Goal: Communication & Community: Answer question/provide support

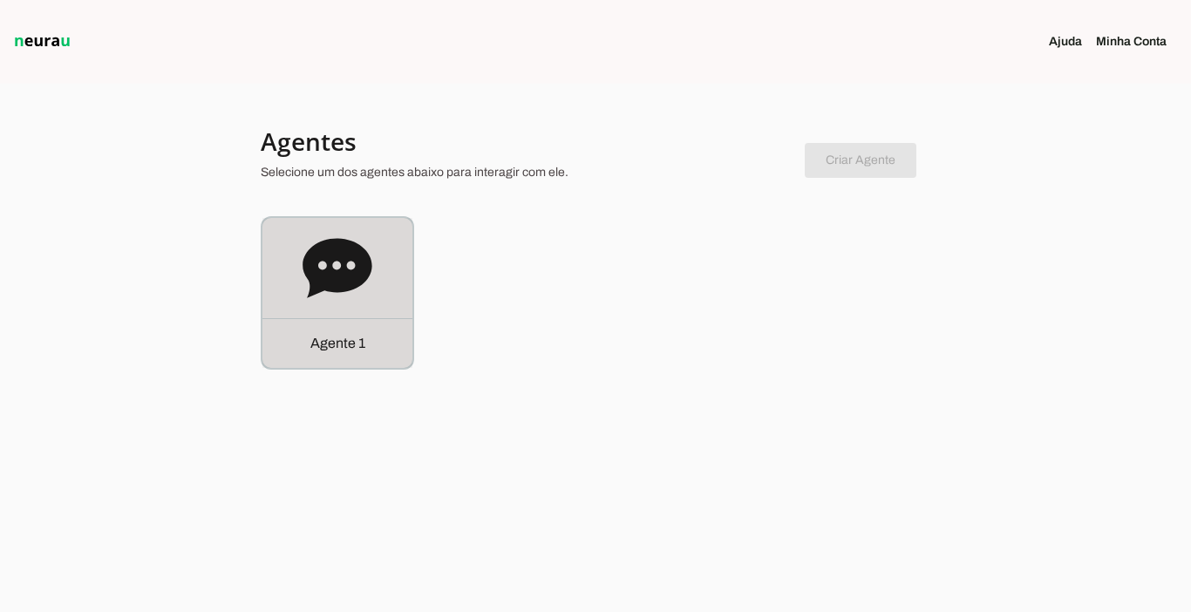
click at [334, 341] on p "Agente 1" at bounding box center [337, 343] width 55 height 21
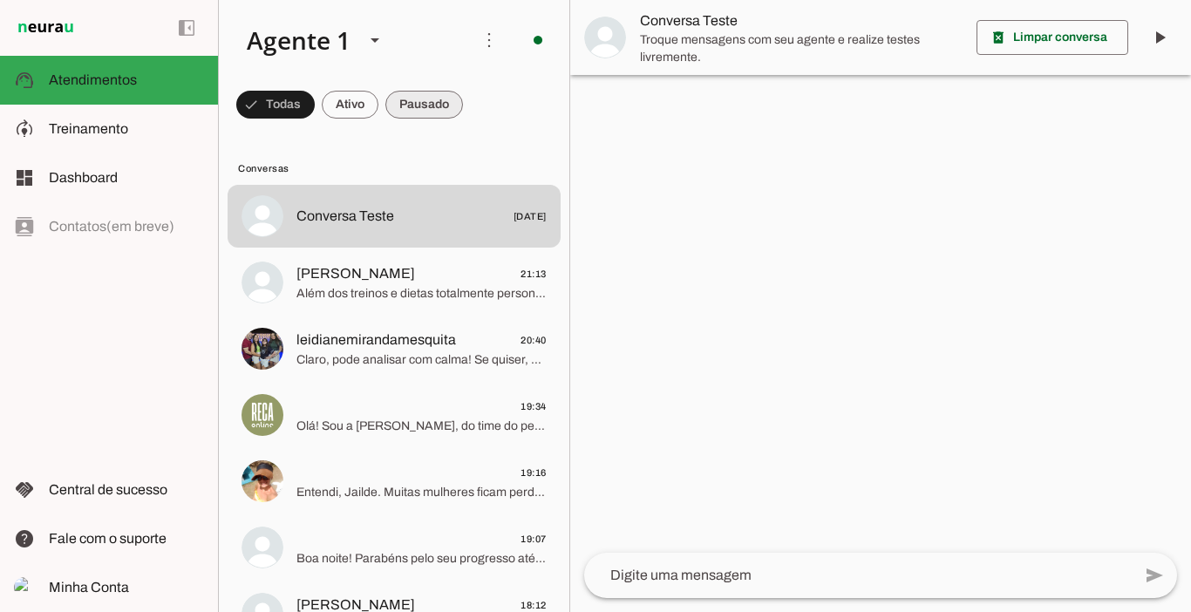
click at [411, 110] on span at bounding box center [424, 105] width 78 height 42
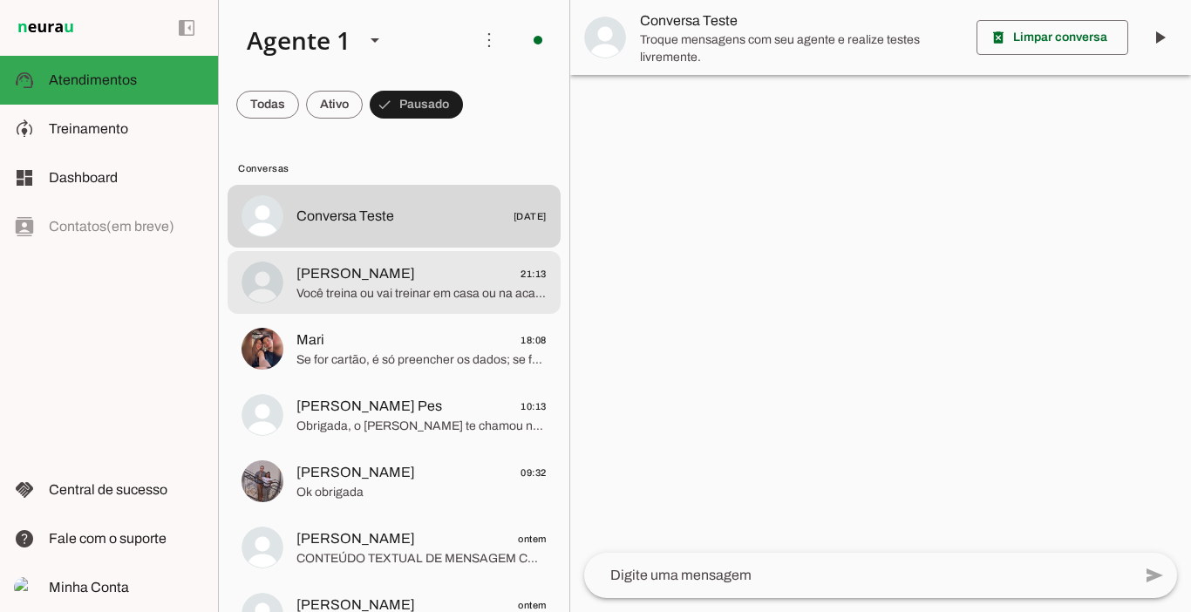
click at [441, 296] on span "Você treina ou vai treinar em casa ou na academia?" at bounding box center [421, 293] width 250 height 17
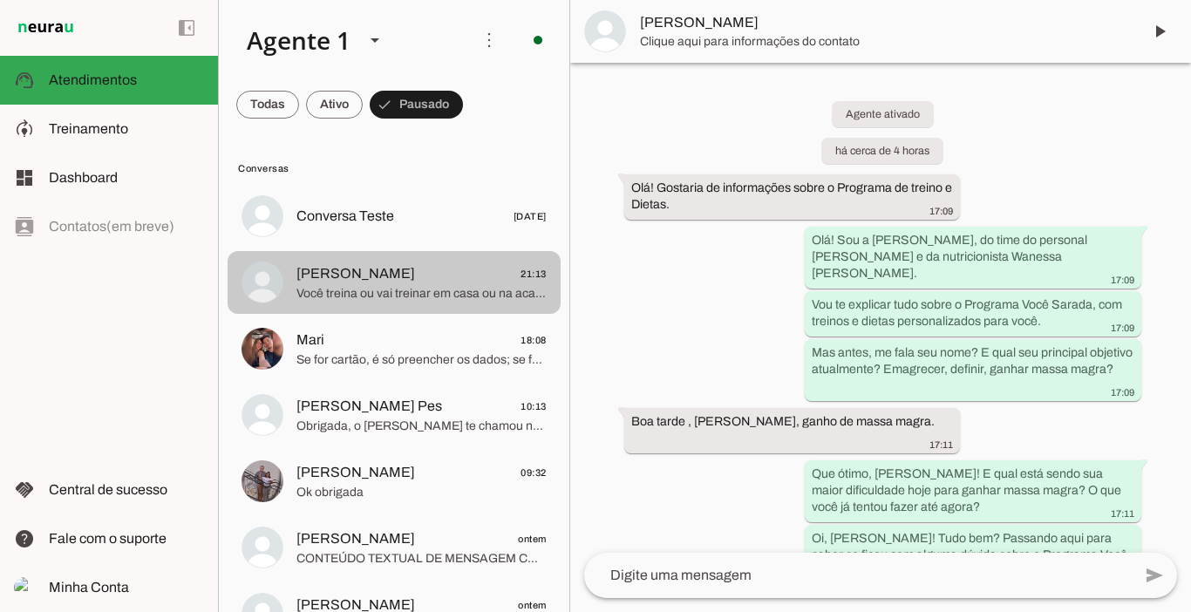
scroll to position [595, 0]
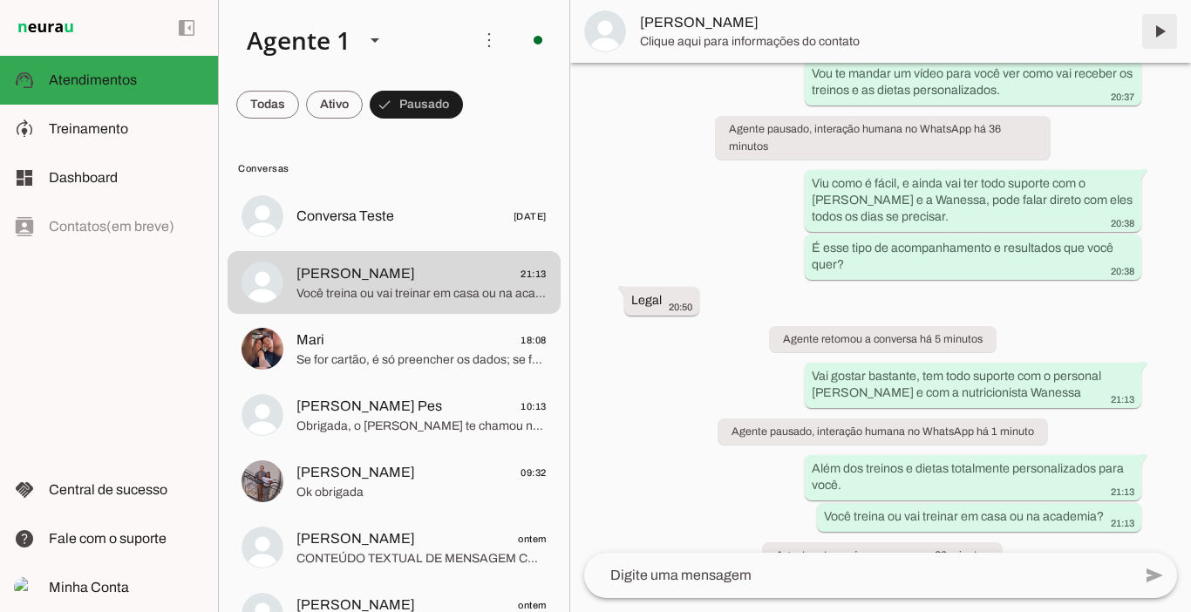
click at [1168, 31] on span at bounding box center [1159, 31] width 42 height 42
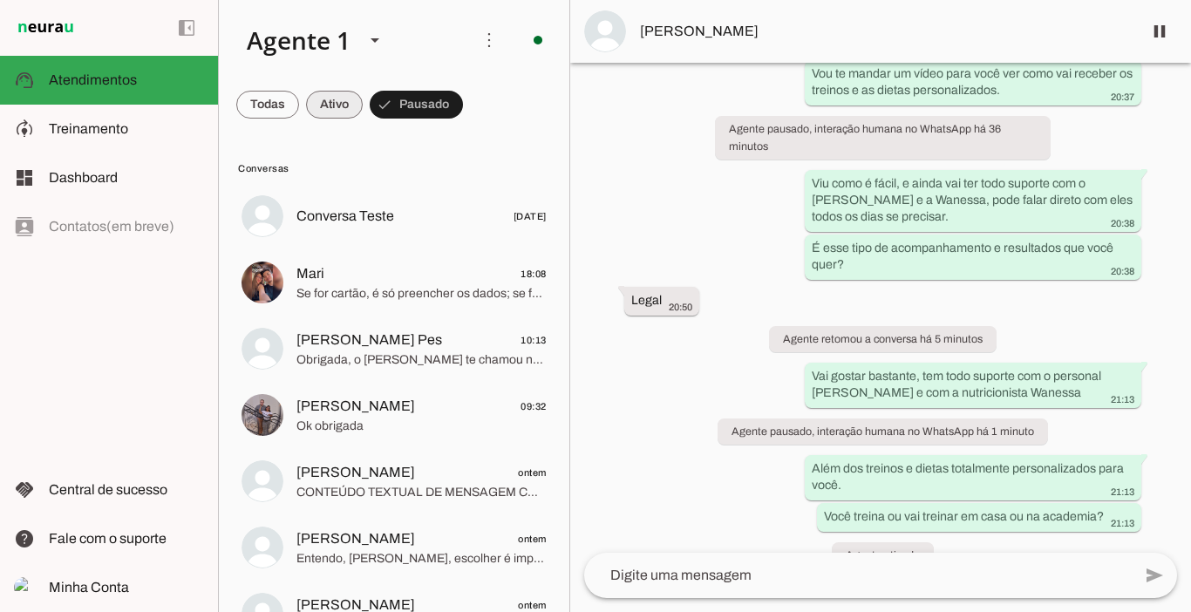
click at [330, 105] on span at bounding box center [334, 105] width 57 height 42
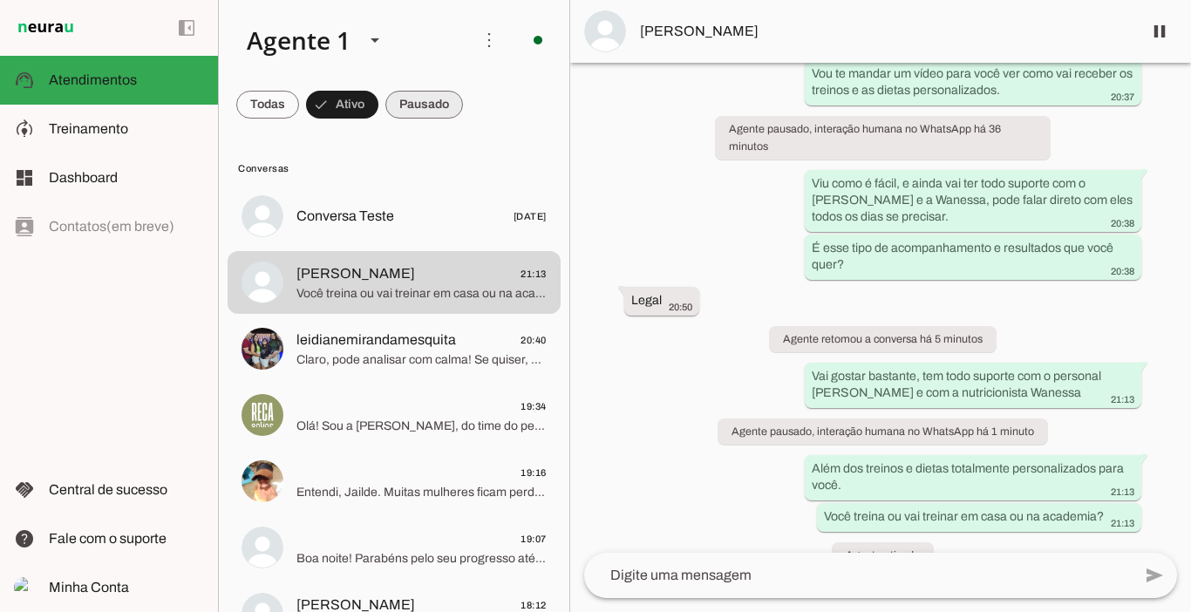
click at [415, 105] on span at bounding box center [424, 105] width 78 height 42
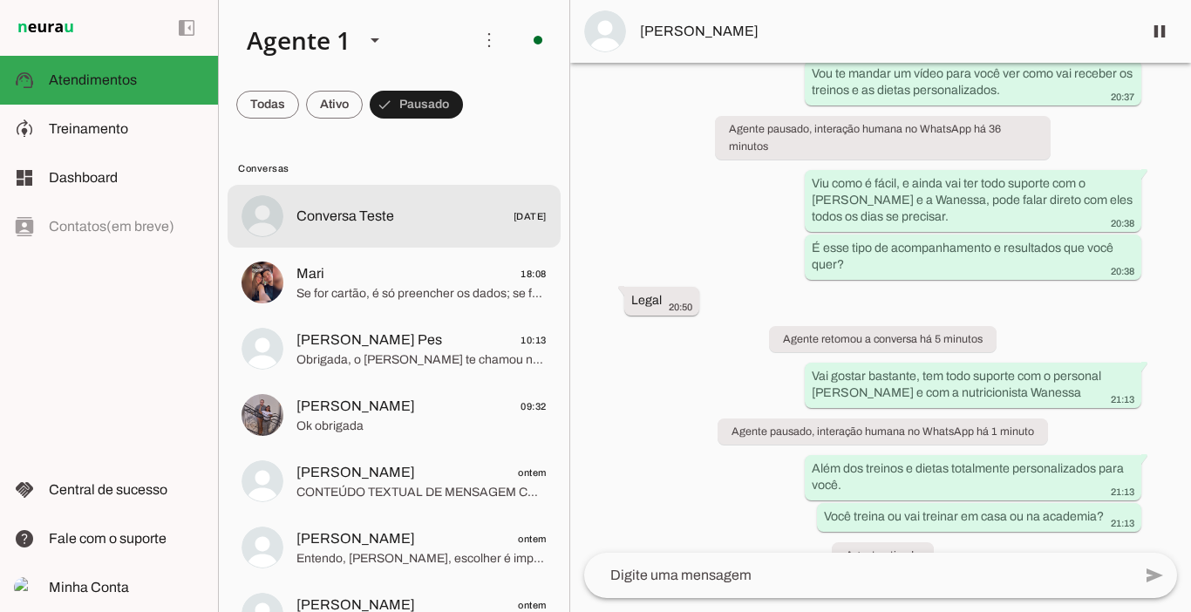
click at [374, 224] on span "Conversa Teste" at bounding box center [345, 216] width 98 height 21
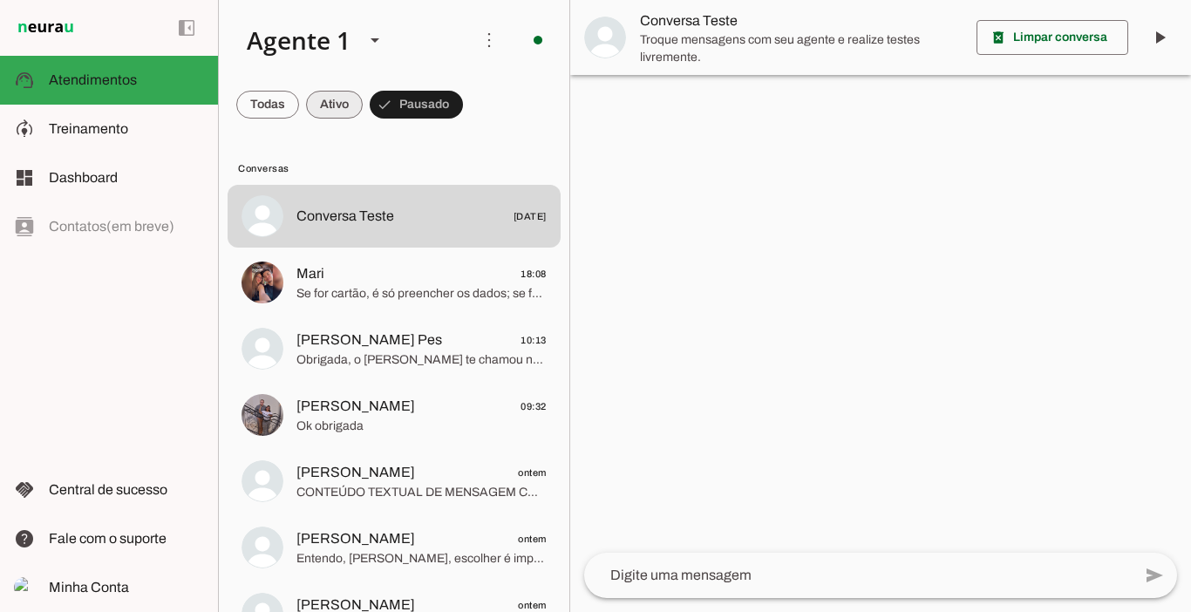
click at [343, 101] on span at bounding box center [334, 105] width 57 height 42
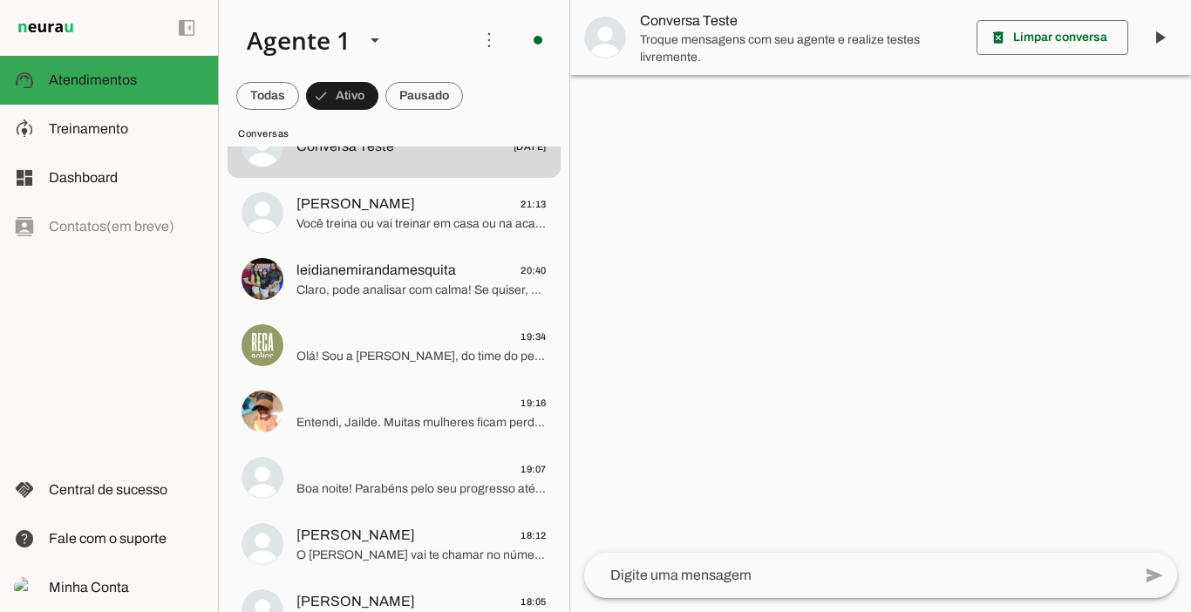
scroll to position [105, 0]
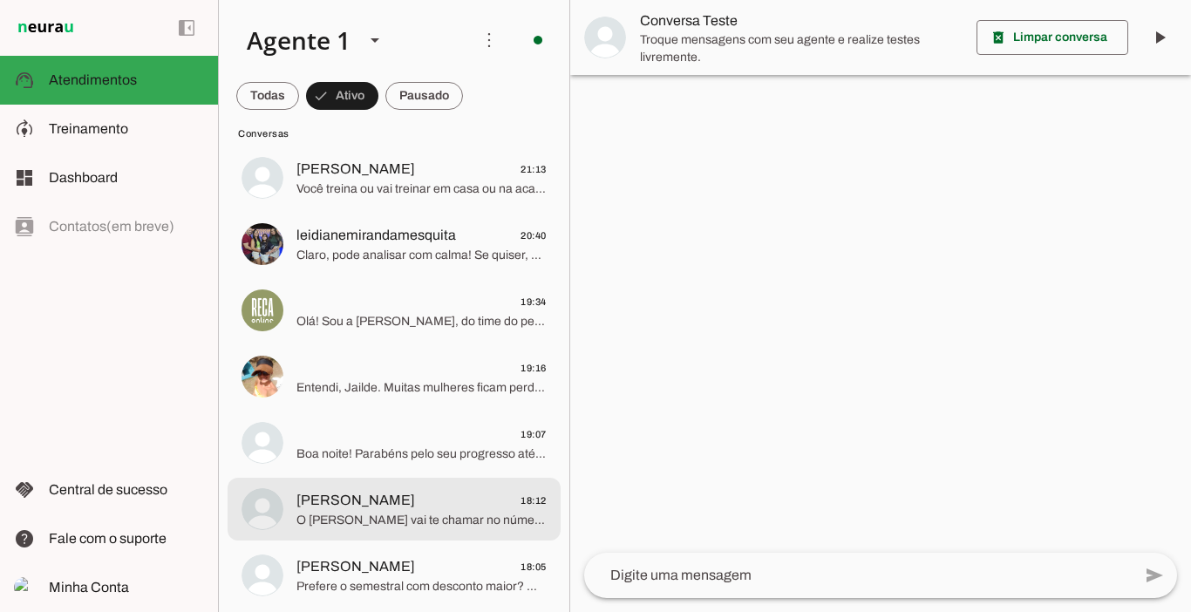
click at [377, 502] on span "[PERSON_NAME]" at bounding box center [355, 500] width 119 height 21
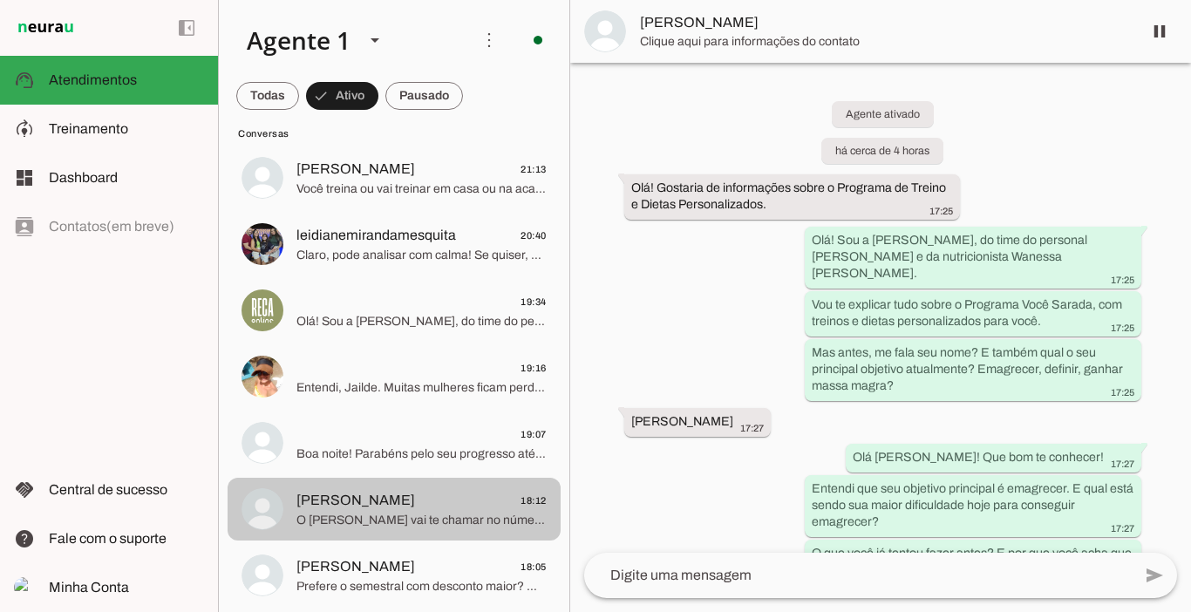
scroll to position [3445, 0]
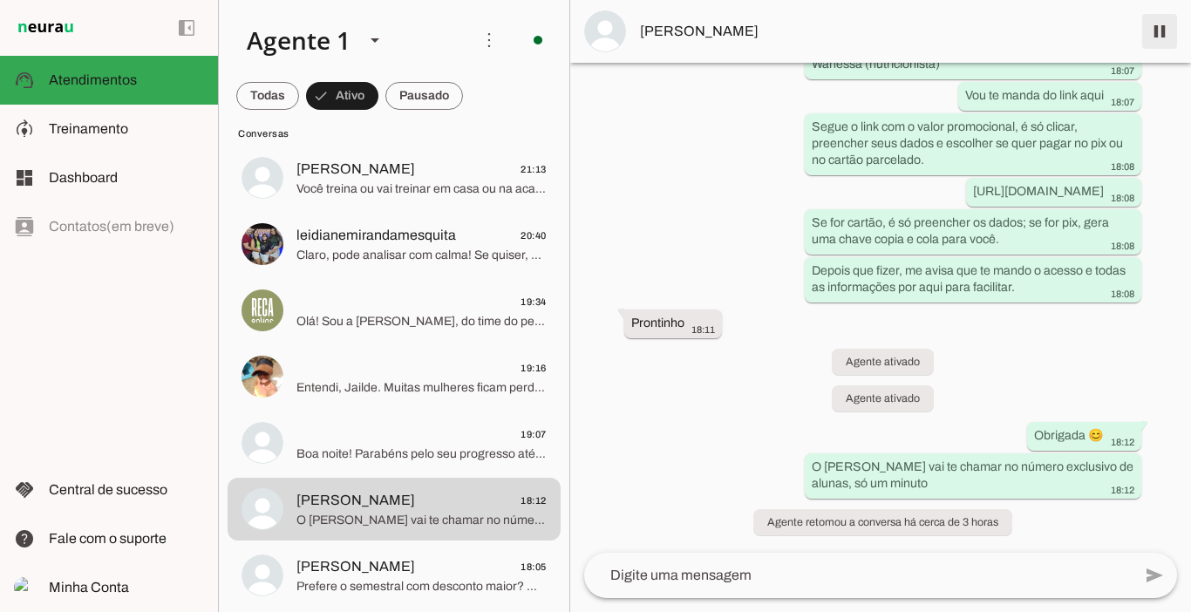
click at [1165, 37] on span at bounding box center [1159, 31] width 42 height 42
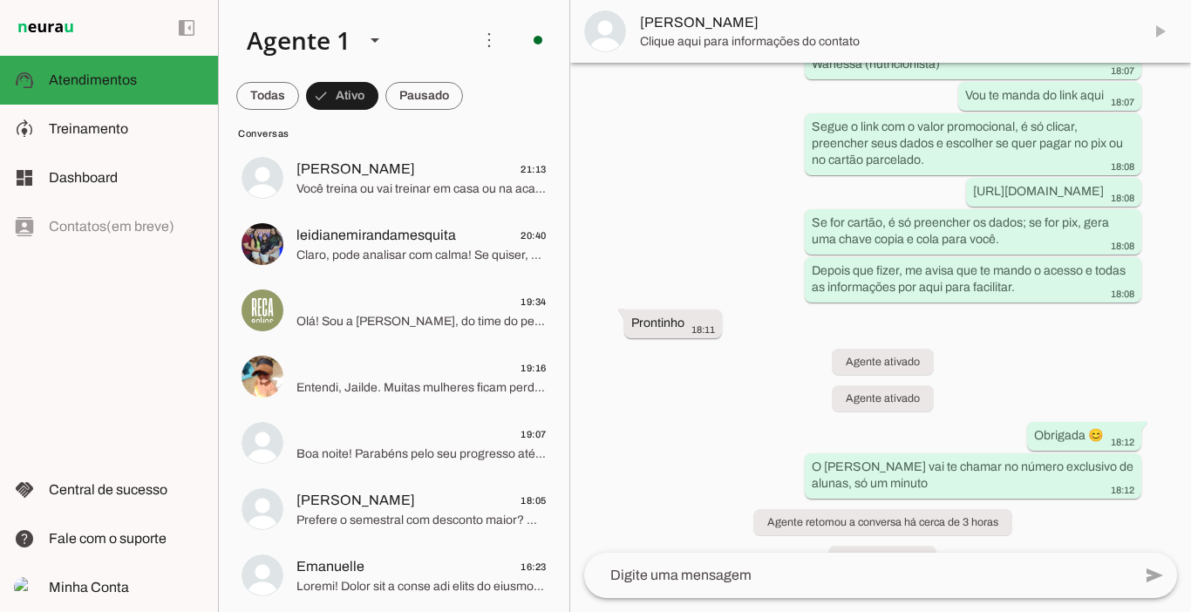
scroll to position [3518, 0]
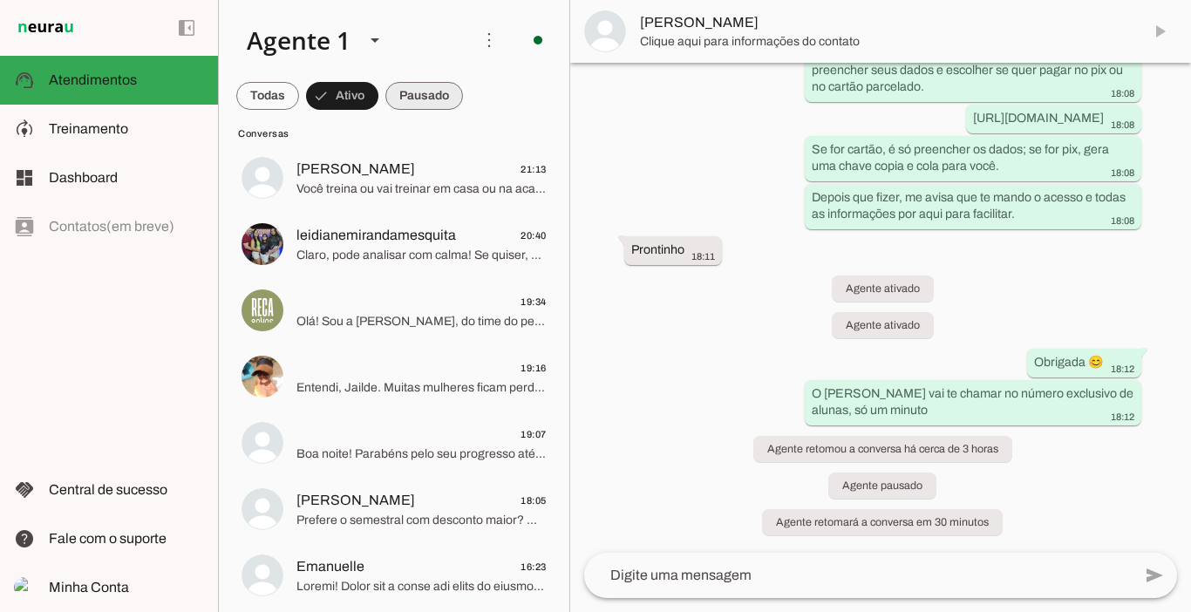
click at [438, 98] on span at bounding box center [424, 96] width 78 height 42
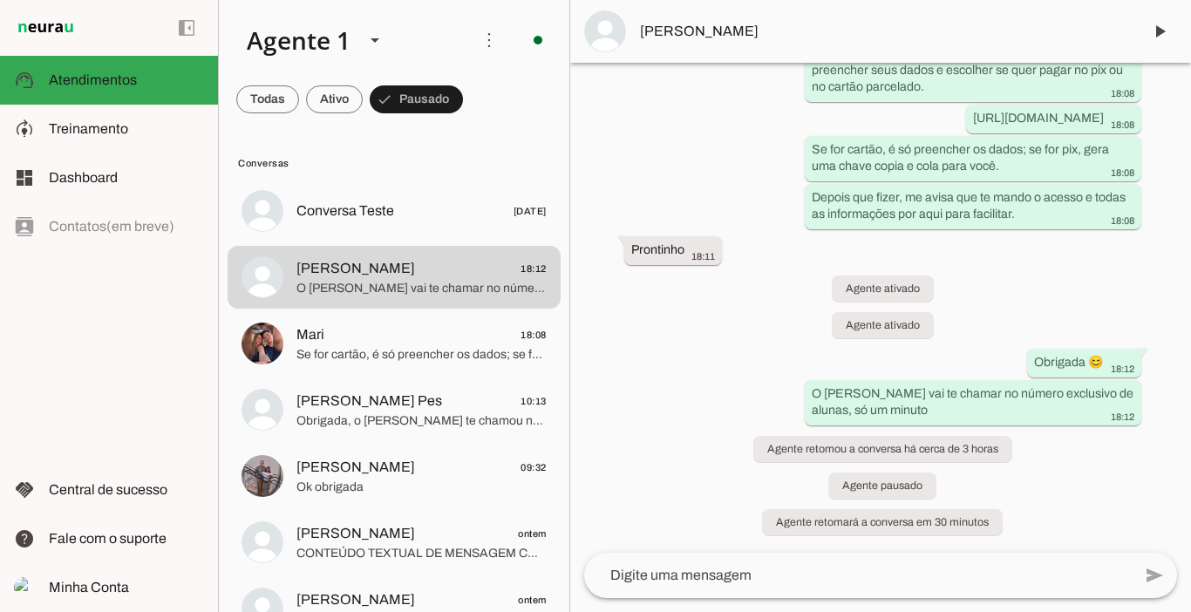
scroll to position [0, 0]
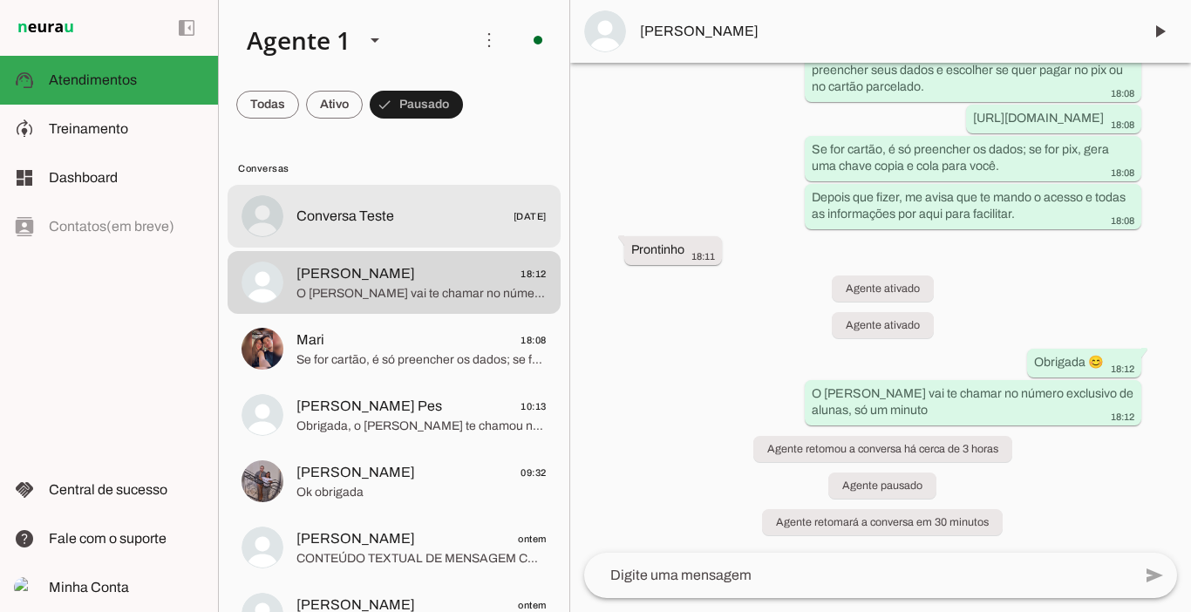
click at [339, 211] on span "Conversa Teste" at bounding box center [345, 216] width 98 height 21
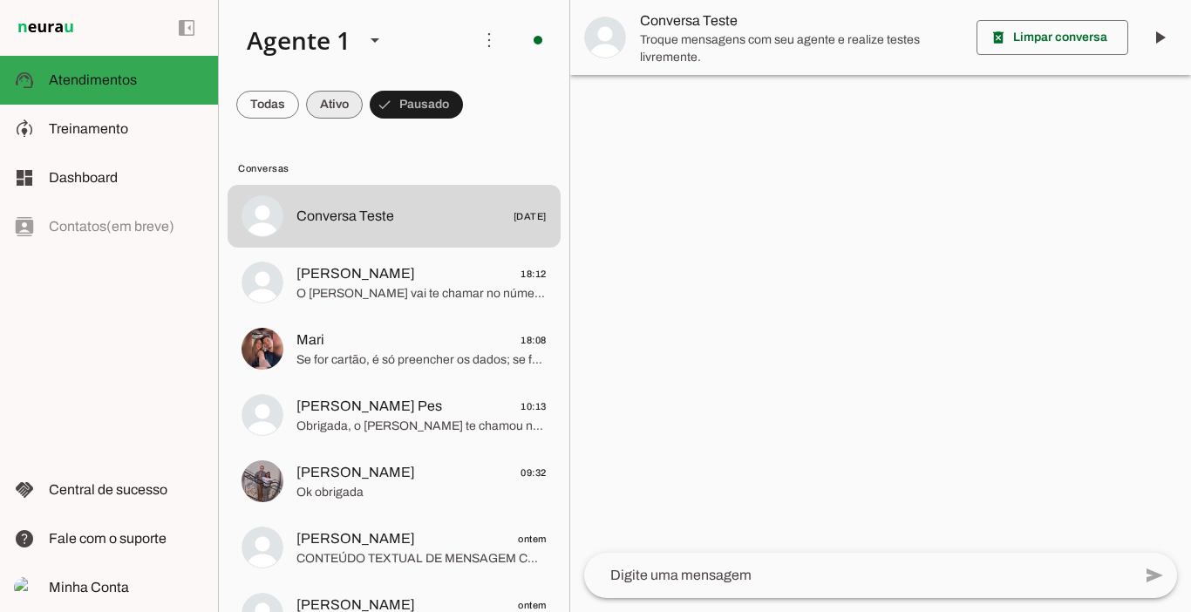
click at [336, 102] on span at bounding box center [334, 105] width 57 height 42
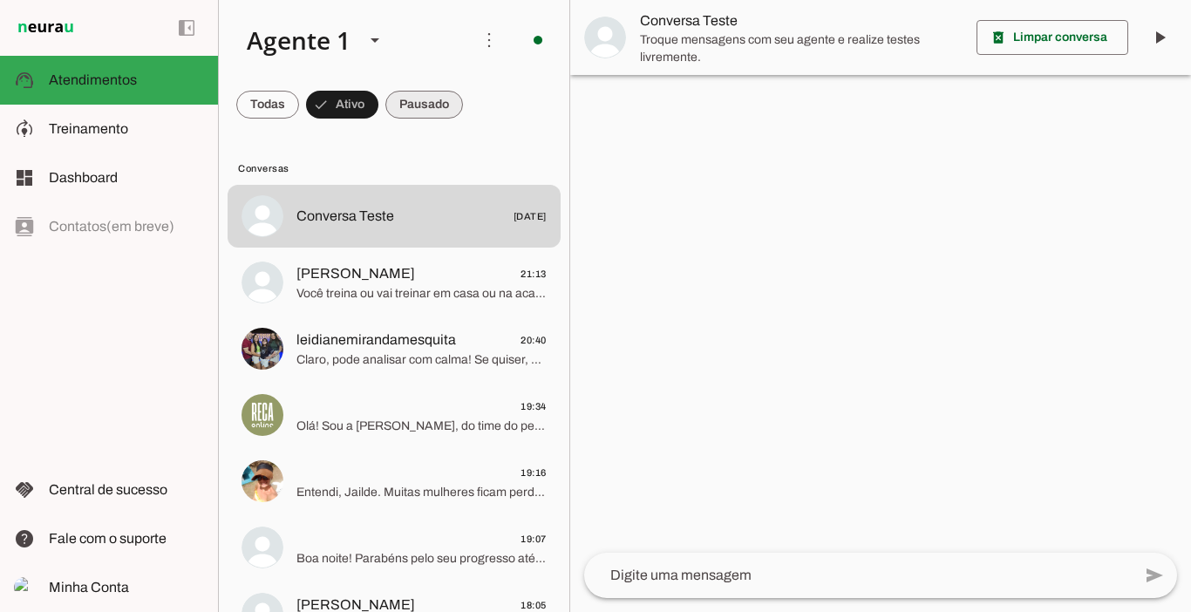
click at [441, 102] on span at bounding box center [424, 105] width 78 height 42
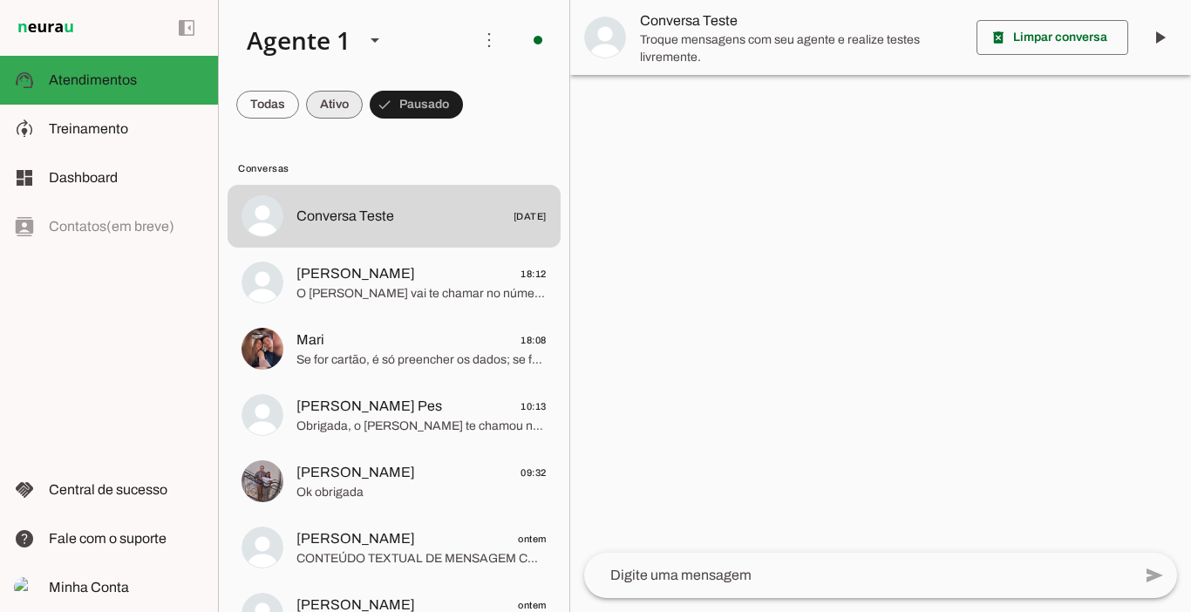
click at [342, 97] on span at bounding box center [334, 105] width 57 height 42
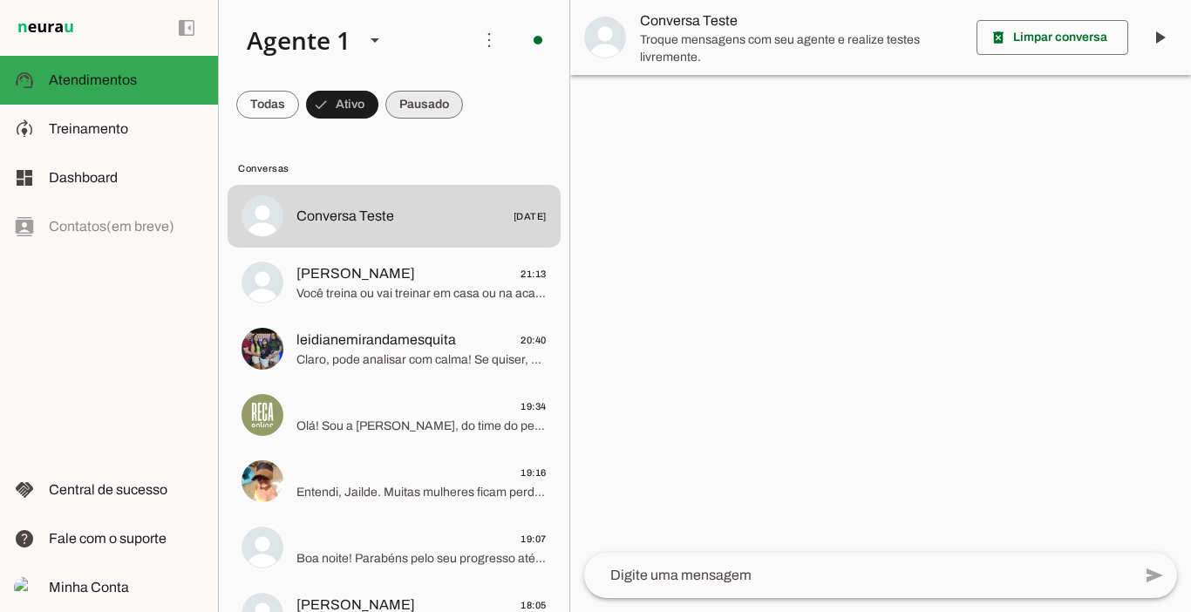
click at [410, 98] on span at bounding box center [424, 105] width 78 height 42
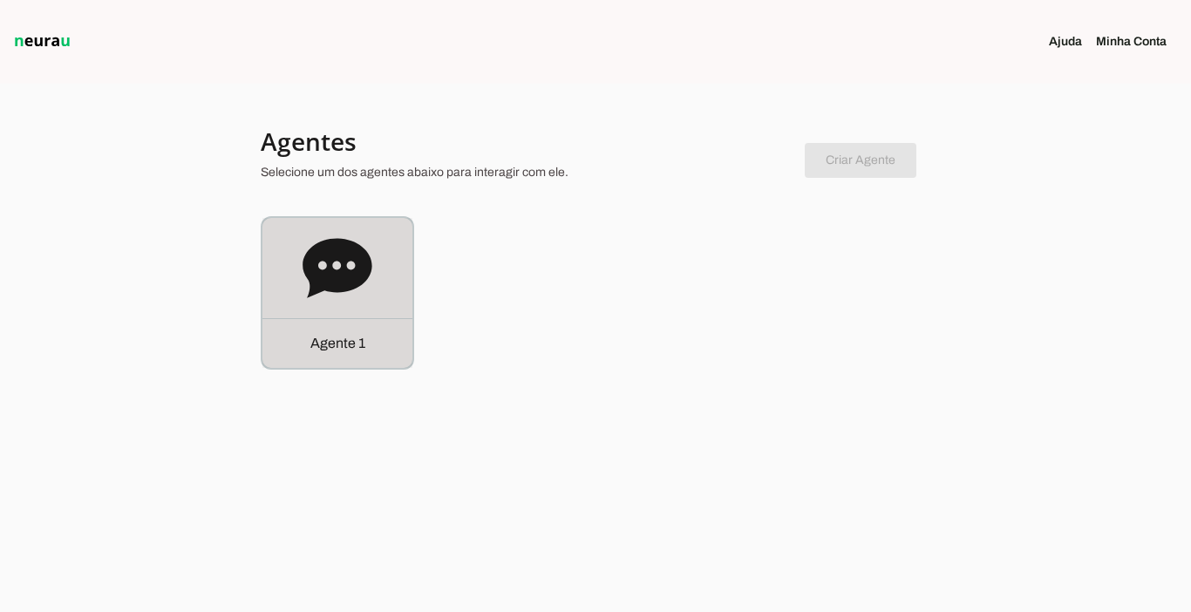
click at [325, 344] on p "Agente 1" at bounding box center [337, 343] width 55 height 21
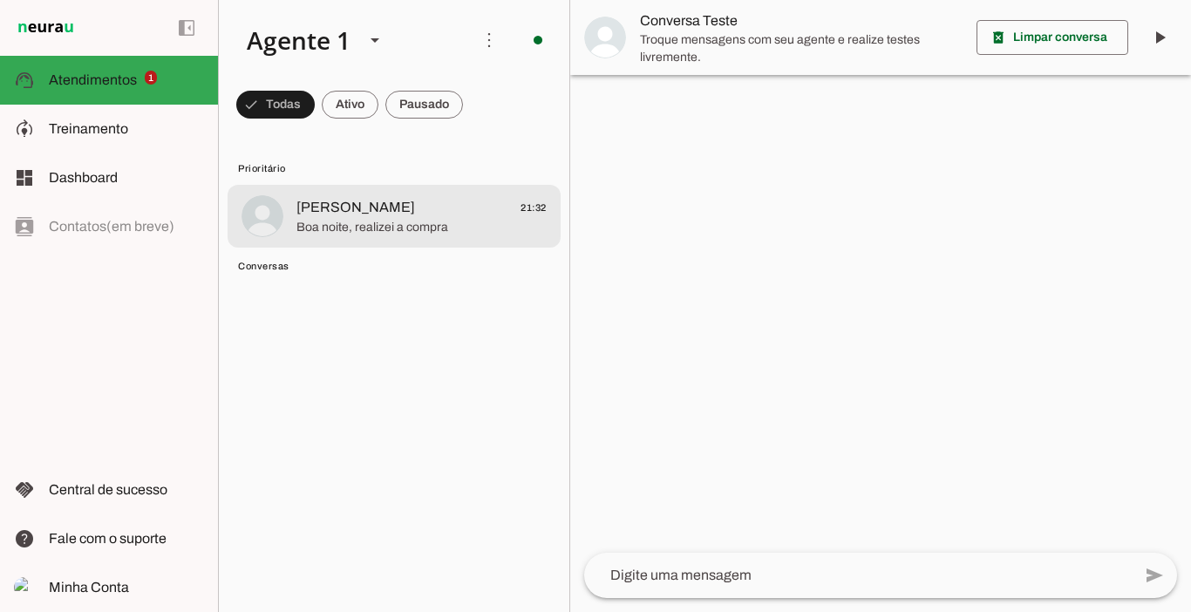
click at [379, 212] on span "Polly 21:32" at bounding box center [421, 208] width 250 height 22
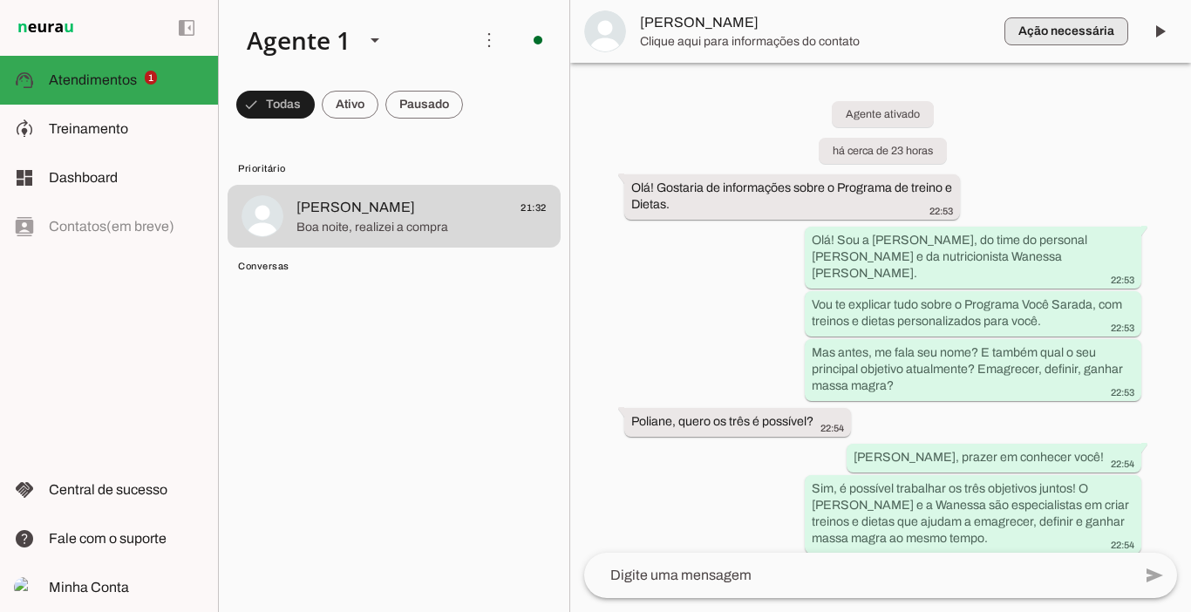
scroll to position [2863, 0]
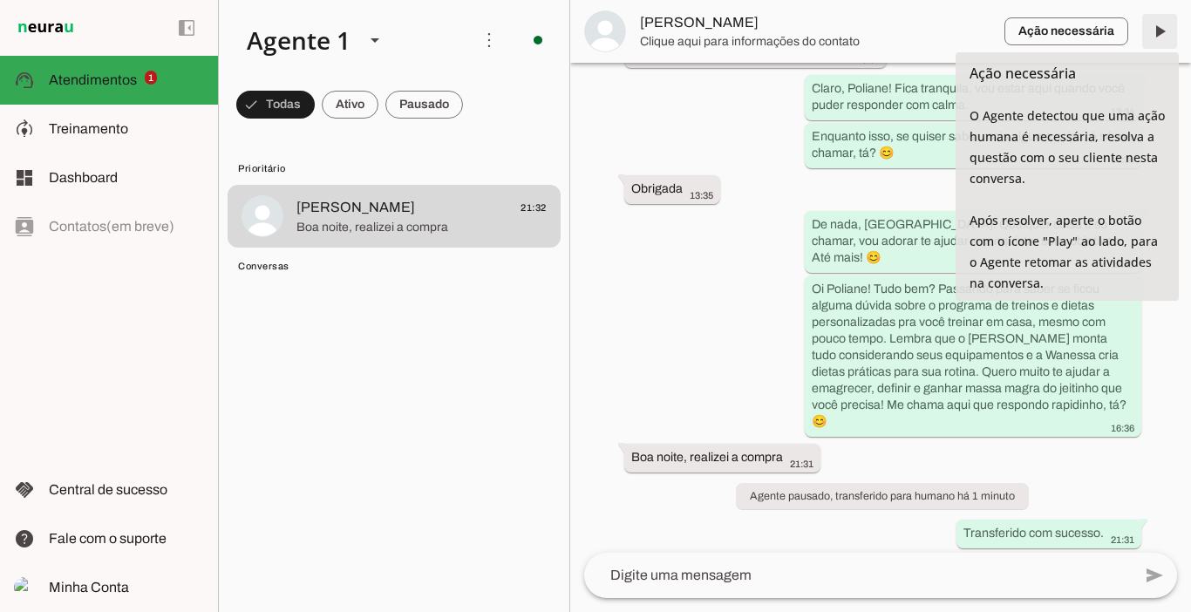
click at [1164, 28] on span at bounding box center [1159, 31] width 42 height 42
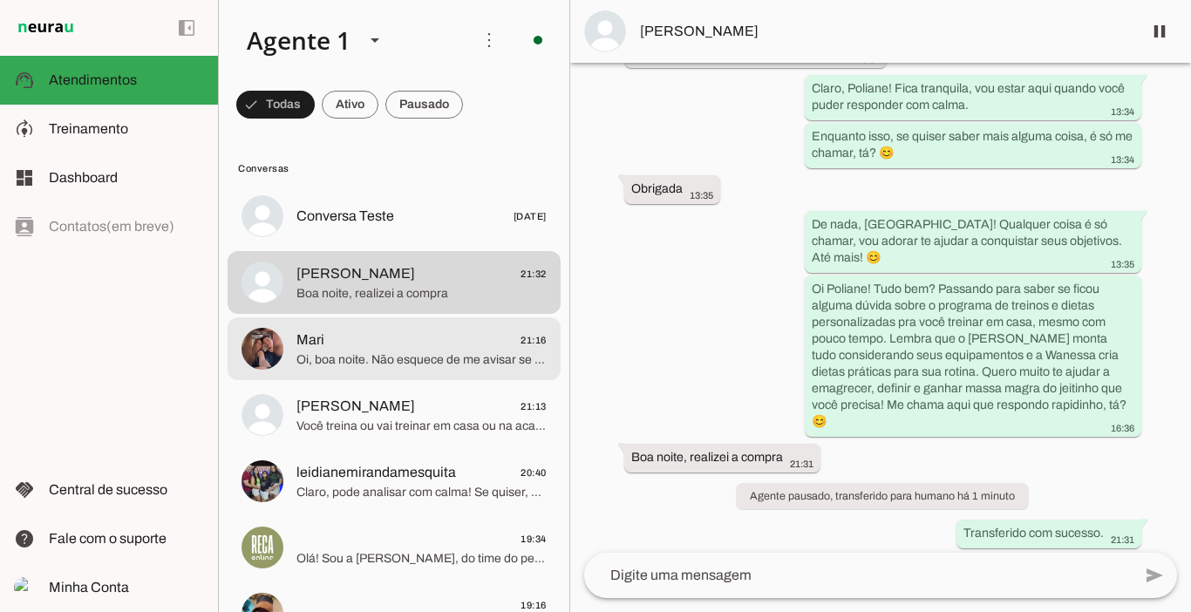
click at [296, 359] on span "Oi, boa noite. Não esquece de me avisar se deu certo o cadastro." at bounding box center [421, 359] width 250 height 17
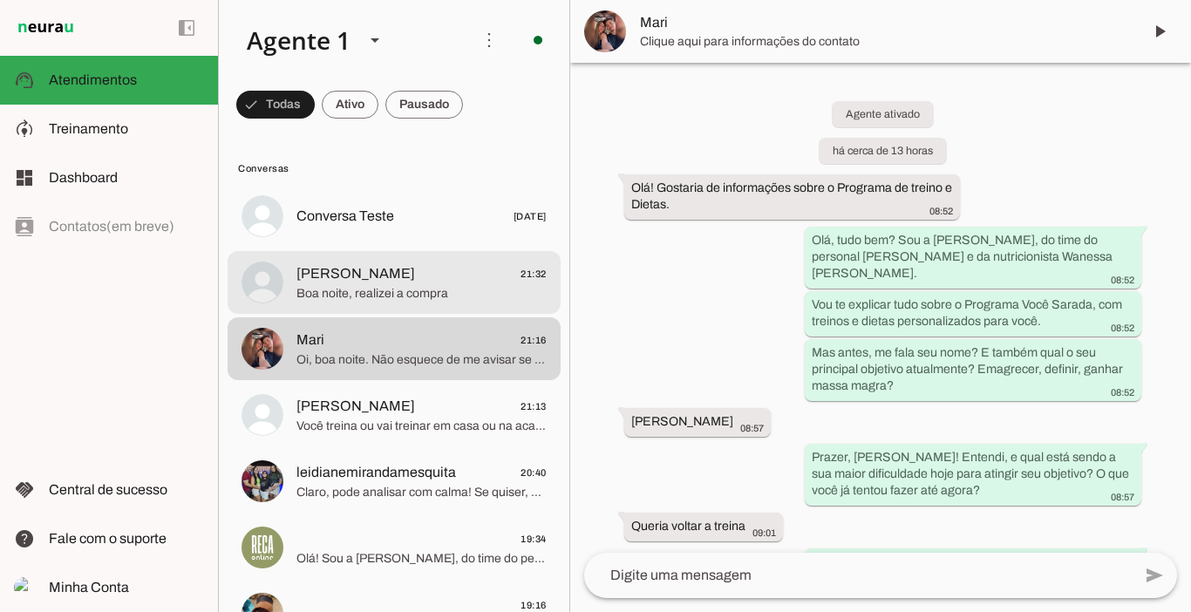
scroll to position [3283, 0]
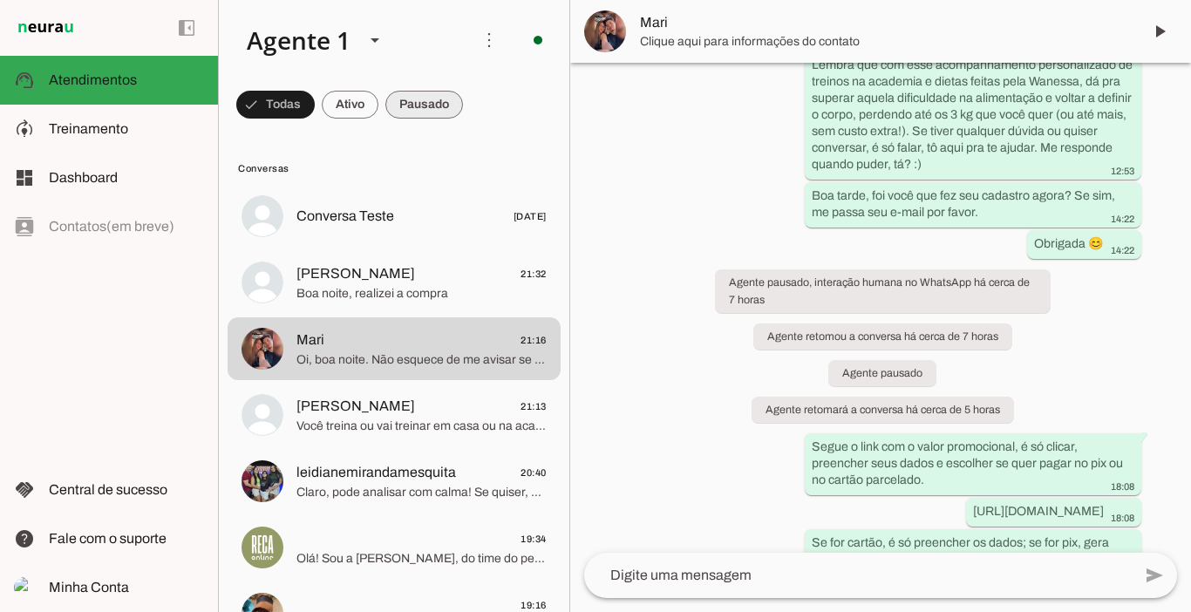
click at [432, 108] on span at bounding box center [424, 105] width 78 height 42
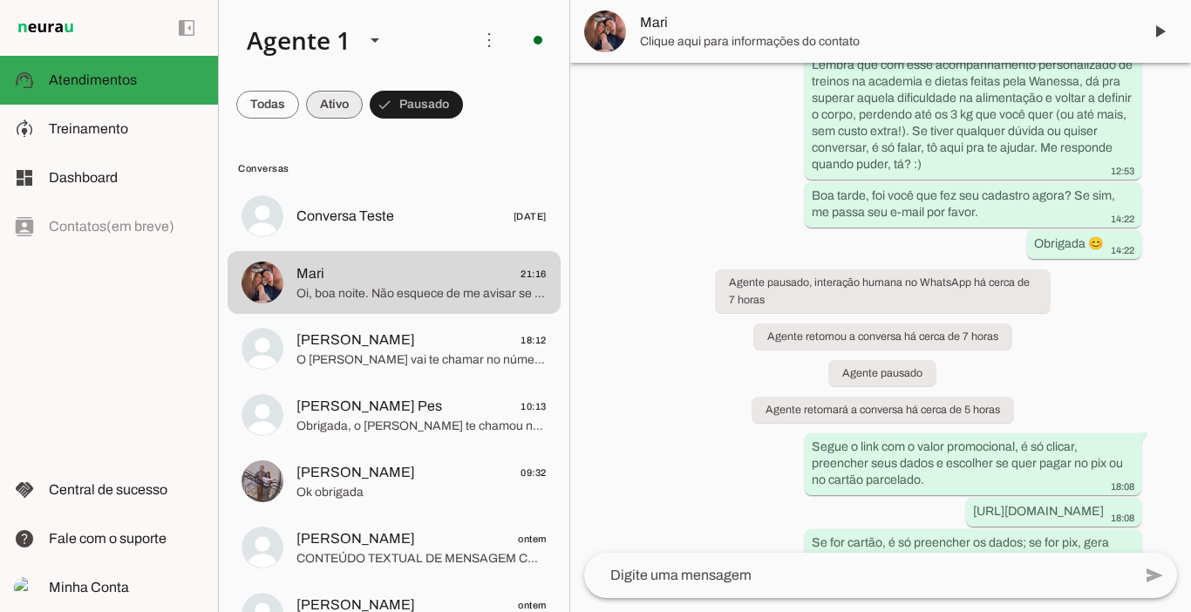
click at [327, 103] on span at bounding box center [334, 105] width 57 height 42
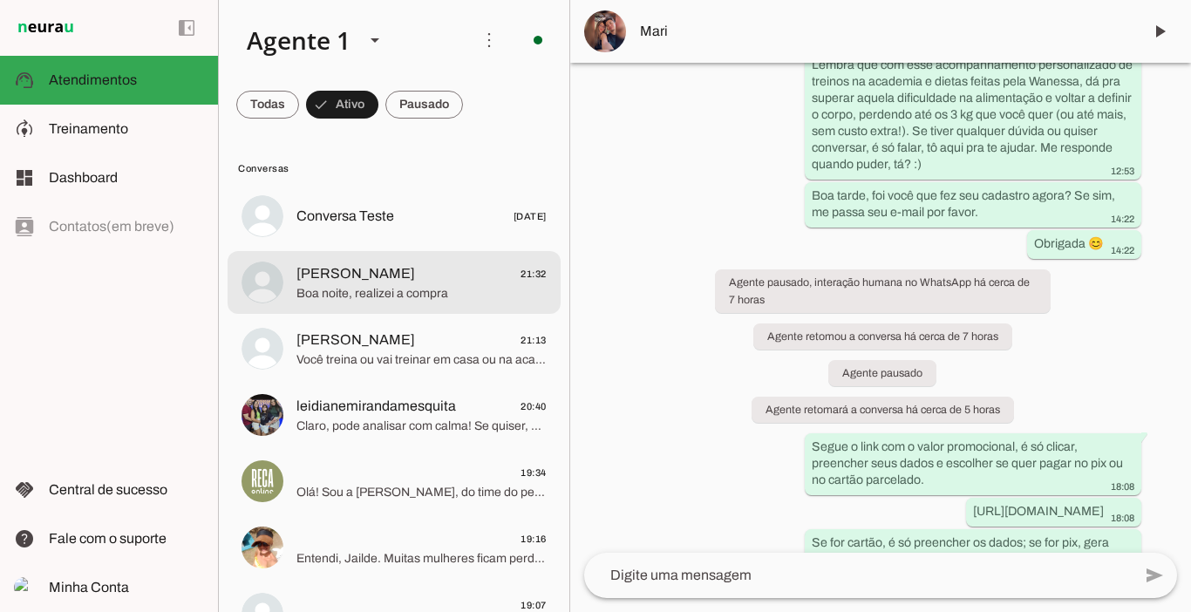
click at [329, 275] on span "Polly 21:32" at bounding box center [421, 274] width 250 height 22
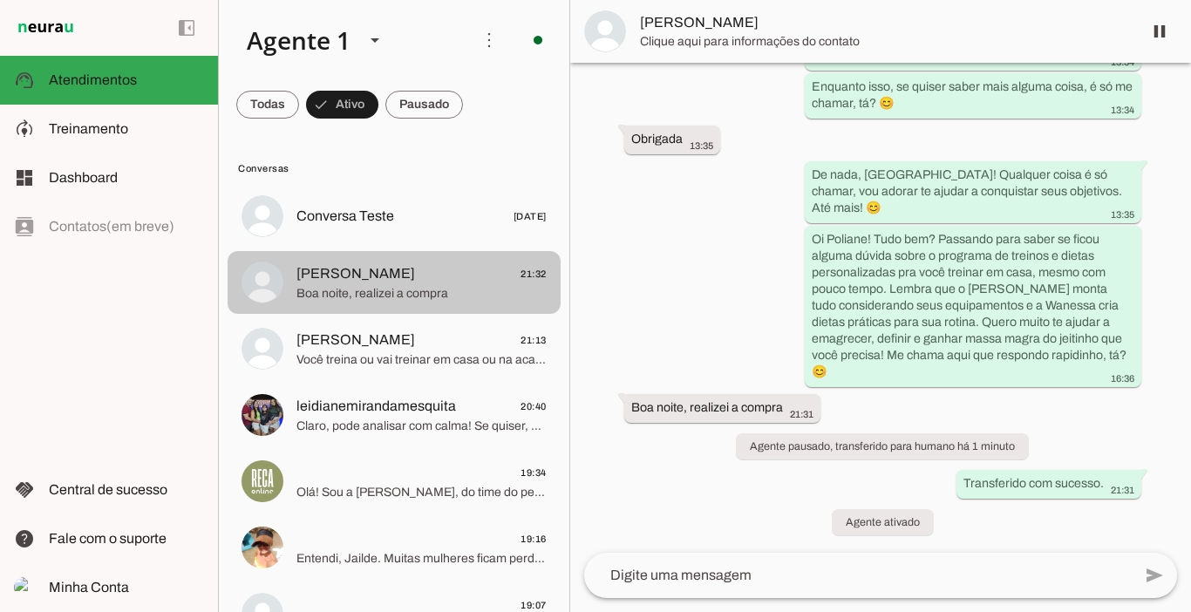
scroll to position [2863, 0]
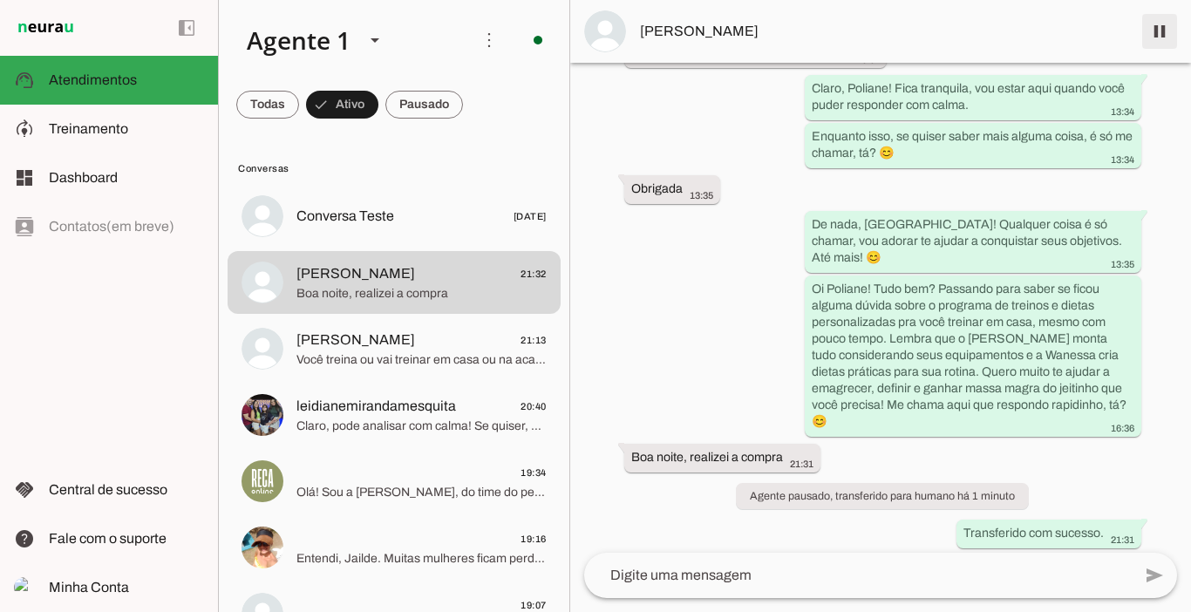
click at [1159, 34] on span at bounding box center [1159, 31] width 42 height 42
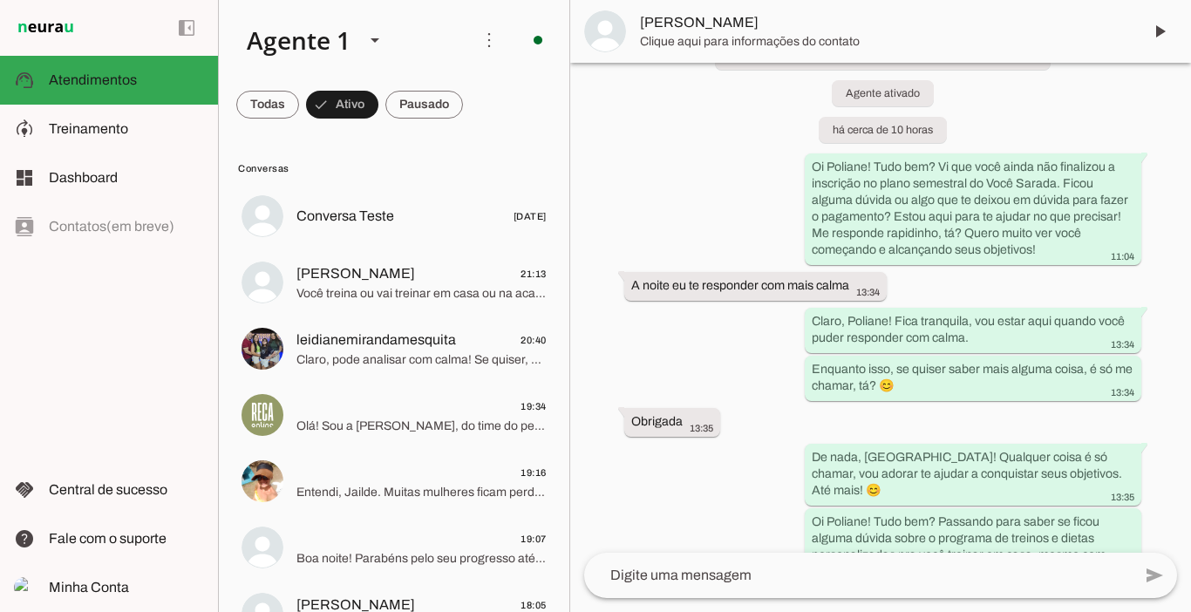
scroll to position [2937, 0]
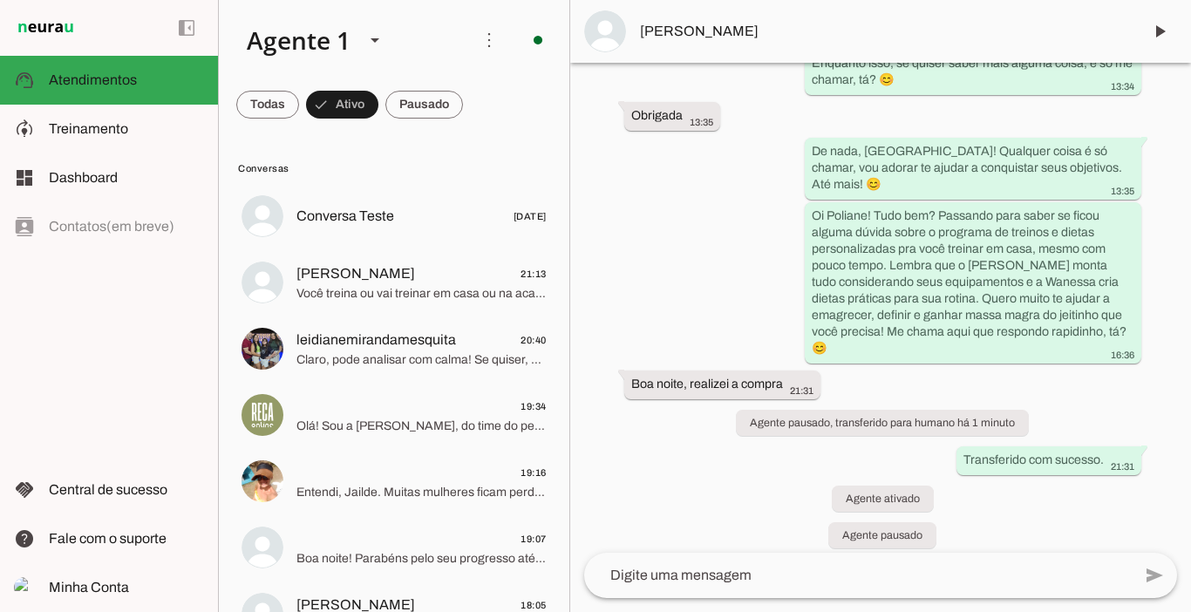
drag, startPoint x: 1185, startPoint y: 493, endPoint x: 442, endPoint y: 118, distance: 833.0
click at [442, 118] on span at bounding box center [424, 105] width 78 height 42
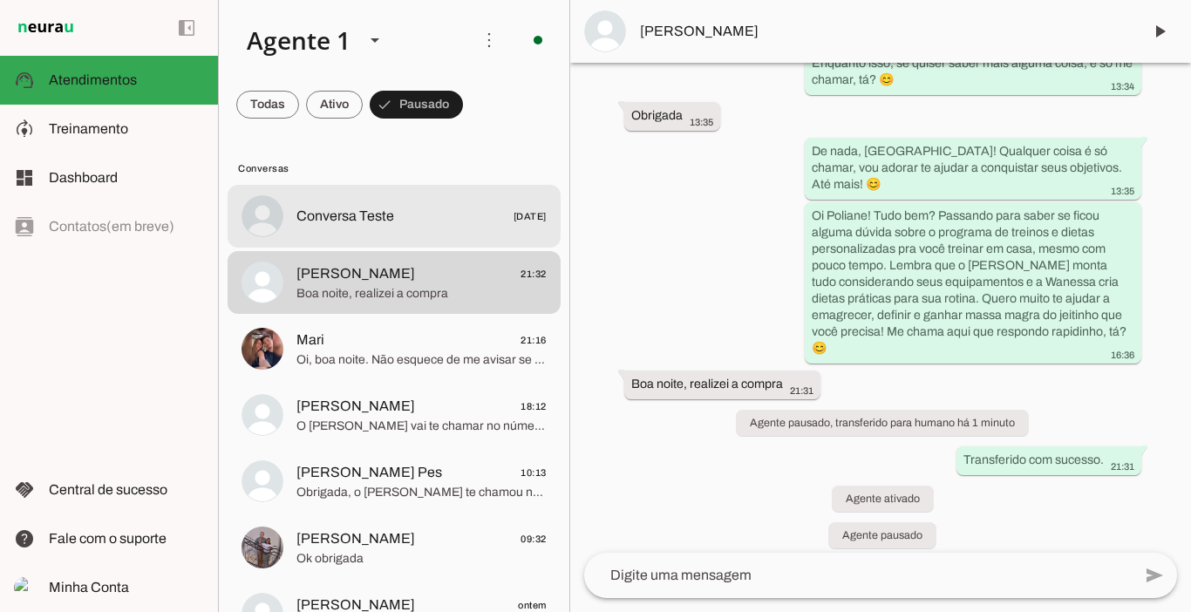
click at [343, 221] on span "Conversa Teste" at bounding box center [345, 216] width 98 height 21
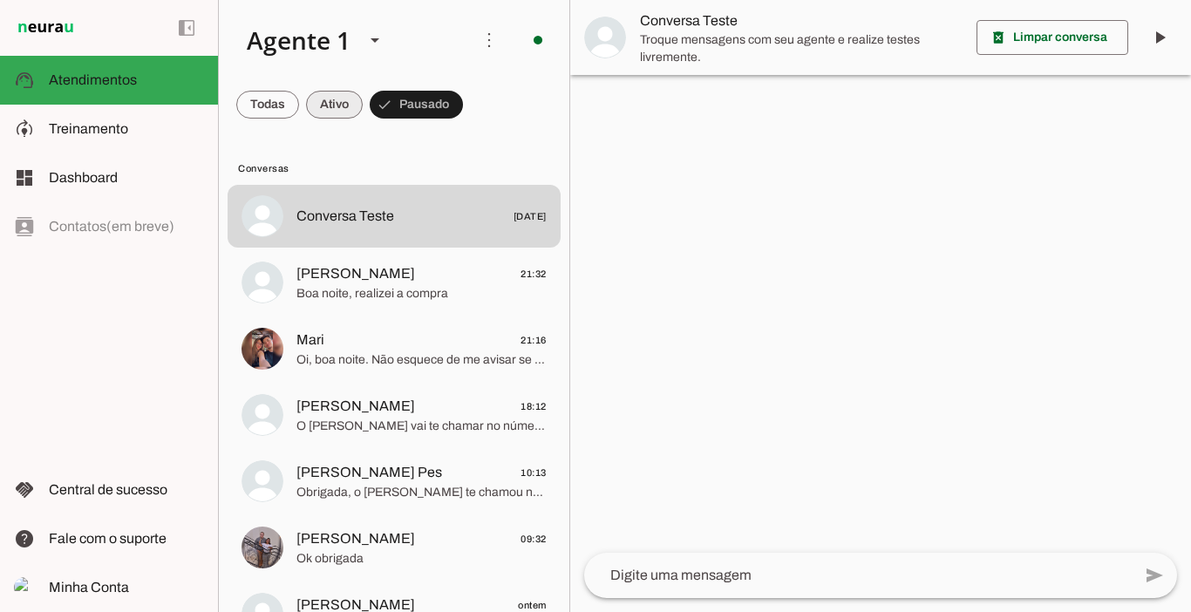
click at [323, 110] on span at bounding box center [334, 105] width 57 height 42
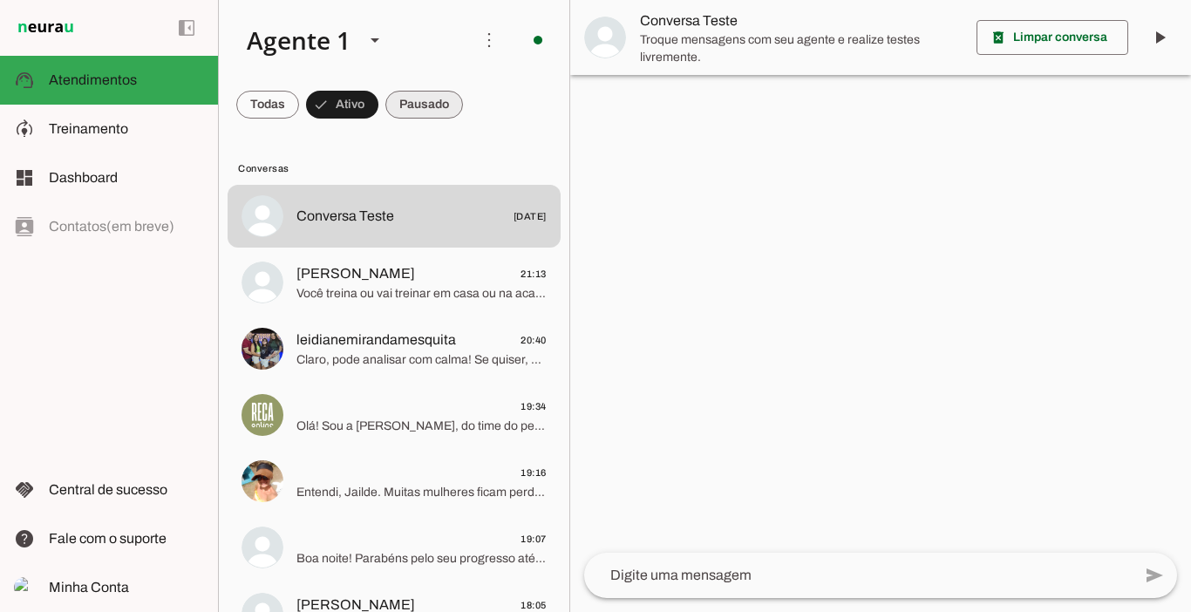
click at [426, 101] on span at bounding box center [424, 105] width 78 height 42
